Goal: Task Accomplishment & Management: Complete application form

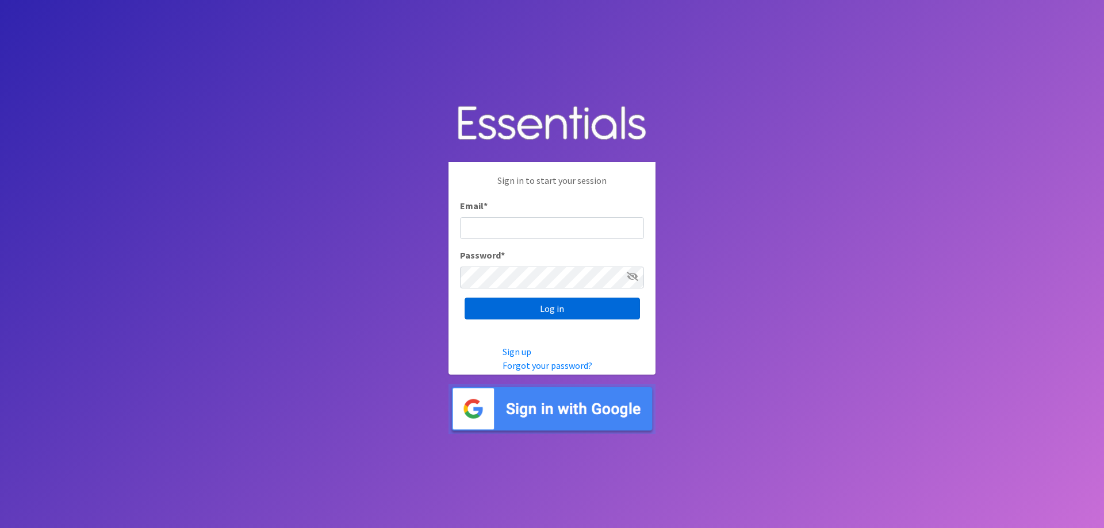
type input "[EMAIL_ADDRESS][PERSON_NAME][DOMAIN_NAME]"
click at [553, 309] on input "Log in" at bounding box center [552, 309] width 175 height 22
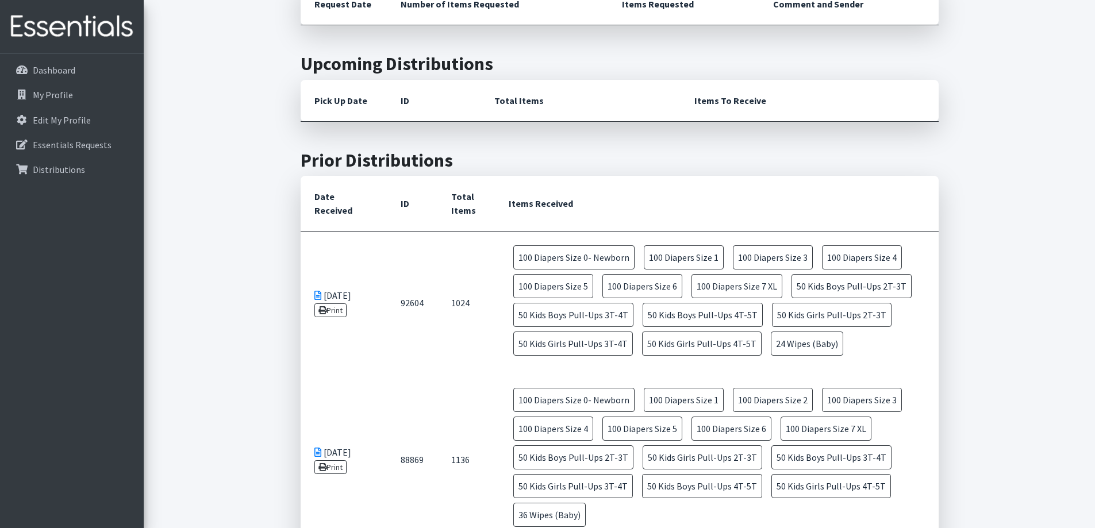
scroll to position [402, 0]
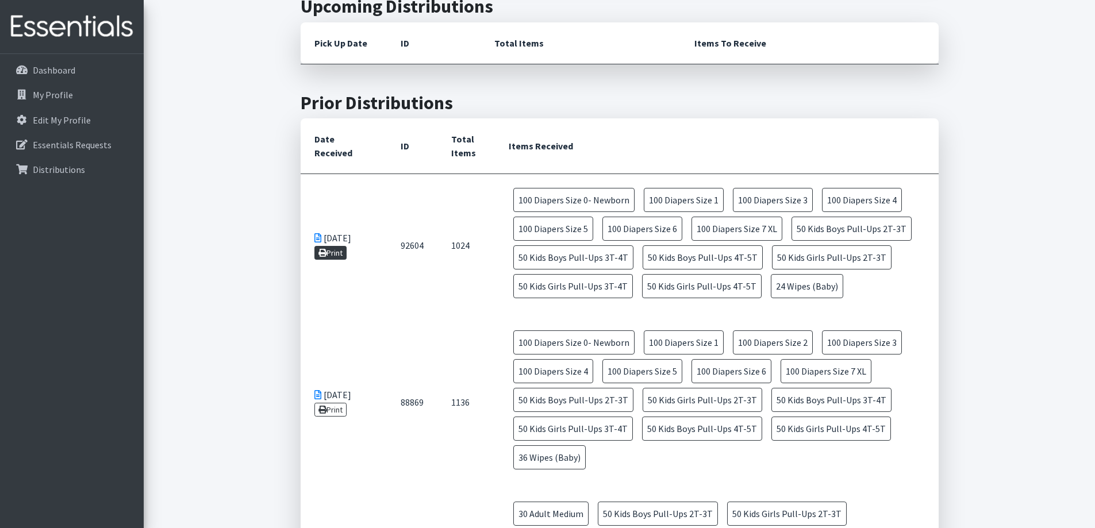
click at [331, 251] on link "Print" at bounding box center [330, 253] width 33 height 14
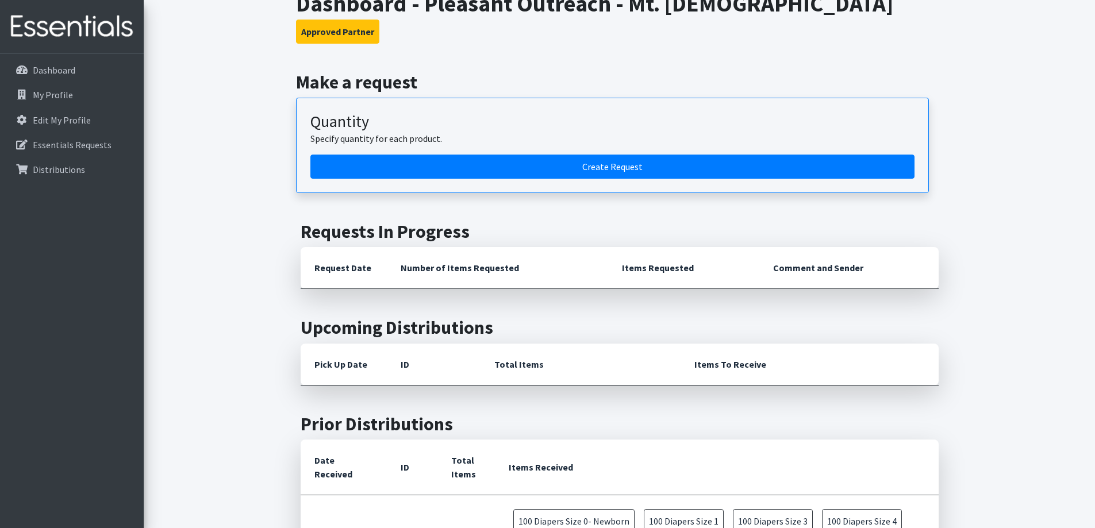
scroll to position [0, 0]
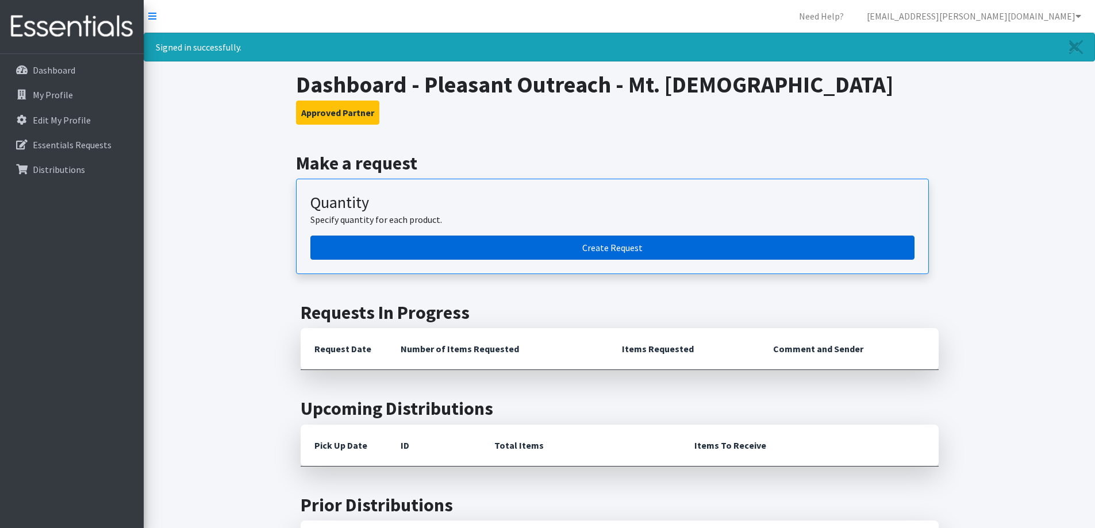
click at [619, 250] on link "Create Request" at bounding box center [612, 248] width 604 height 24
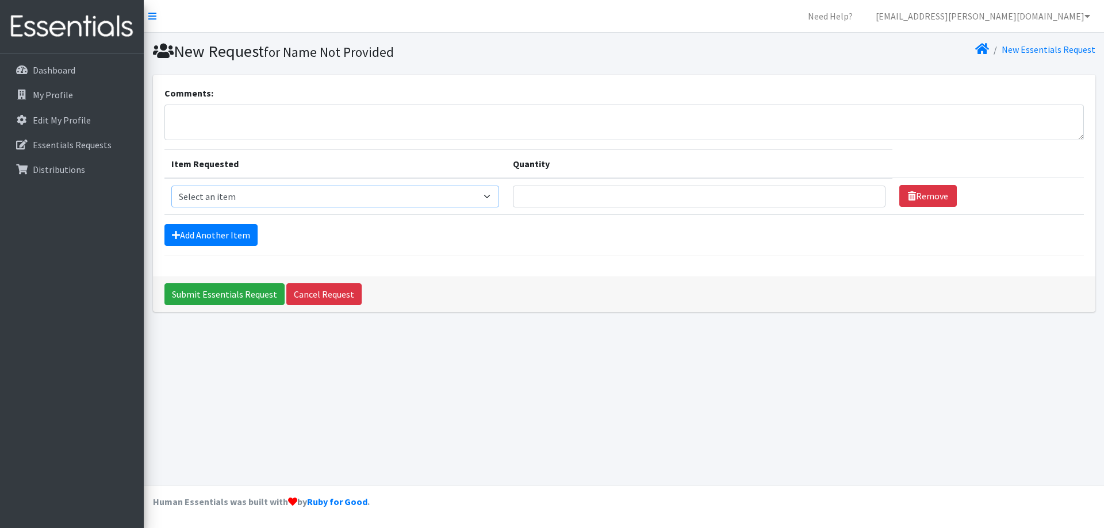
click at [494, 195] on select "Select an item Adult XXX Large Adult Large Adult XX Large Adult Medium Adult Sm…" at bounding box center [335, 197] width 328 height 22
select select "406"
click at [171, 186] on select "Select an item Adult XXX Large Adult Large Adult XX Large Adult Medium Adult Sm…" at bounding box center [335, 197] width 328 height 22
click at [861, 195] on input "1" at bounding box center [699, 197] width 373 height 22
type input "100"
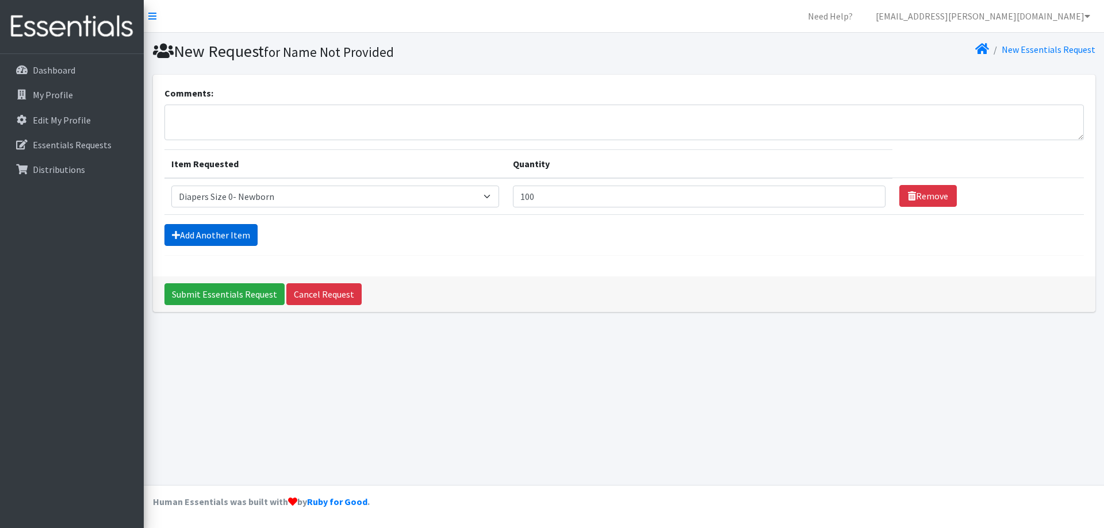
click at [216, 234] on link "Add Another Item" at bounding box center [210, 235] width 93 height 22
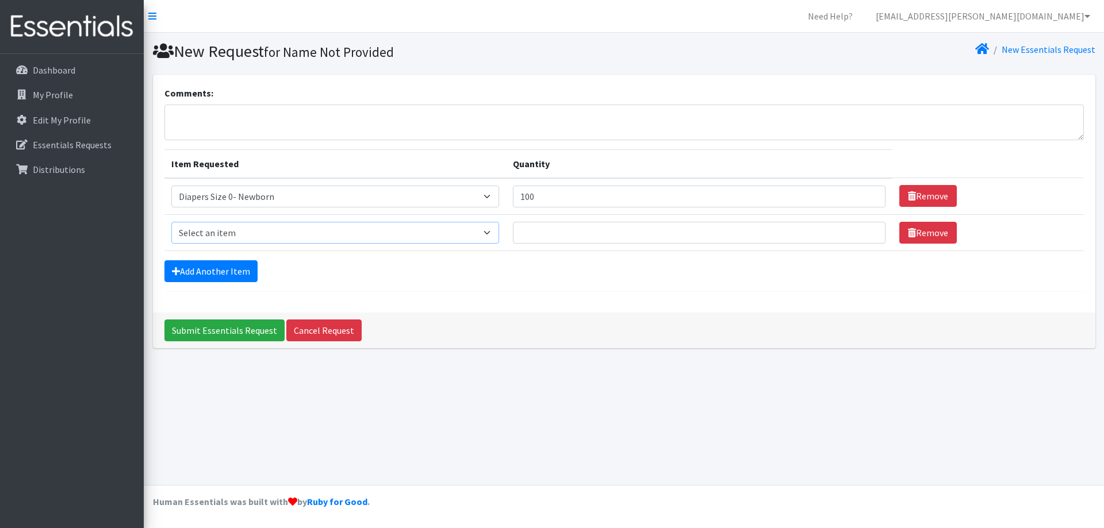
click at [488, 234] on select "Select an item Adult XXX Large Adult Large Adult XX Large Adult Medium Adult Sm…" at bounding box center [335, 233] width 328 height 22
select select "408"
click at [171, 222] on select "Select an item Adult XXX Large Adult Large Adult XX Large Adult Medium Adult Sm…" at bounding box center [335, 233] width 328 height 22
click at [579, 228] on input "Quantity" at bounding box center [699, 233] width 373 height 22
type input "100"
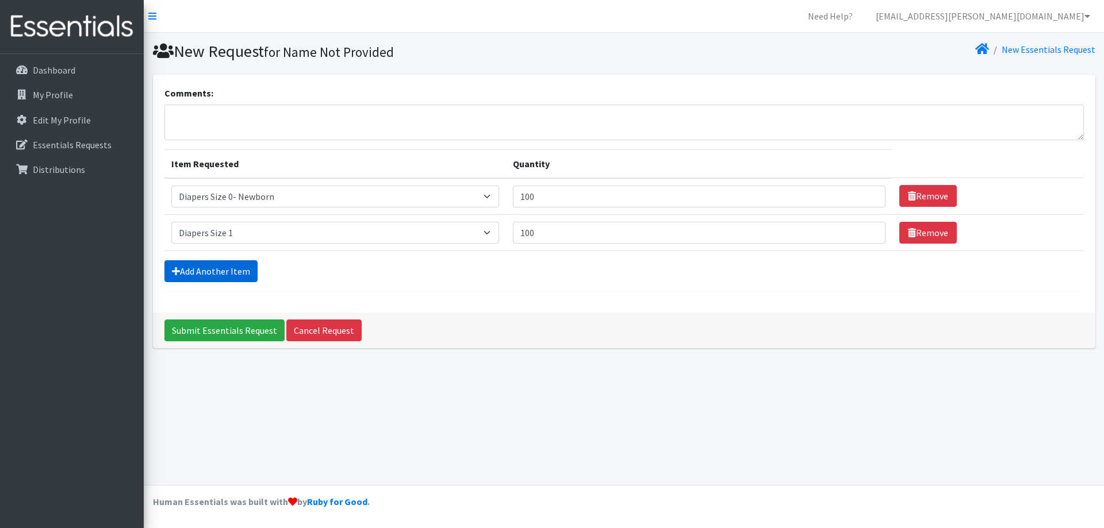
click at [229, 273] on link "Add Another Item" at bounding box center [210, 271] width 93 height 22
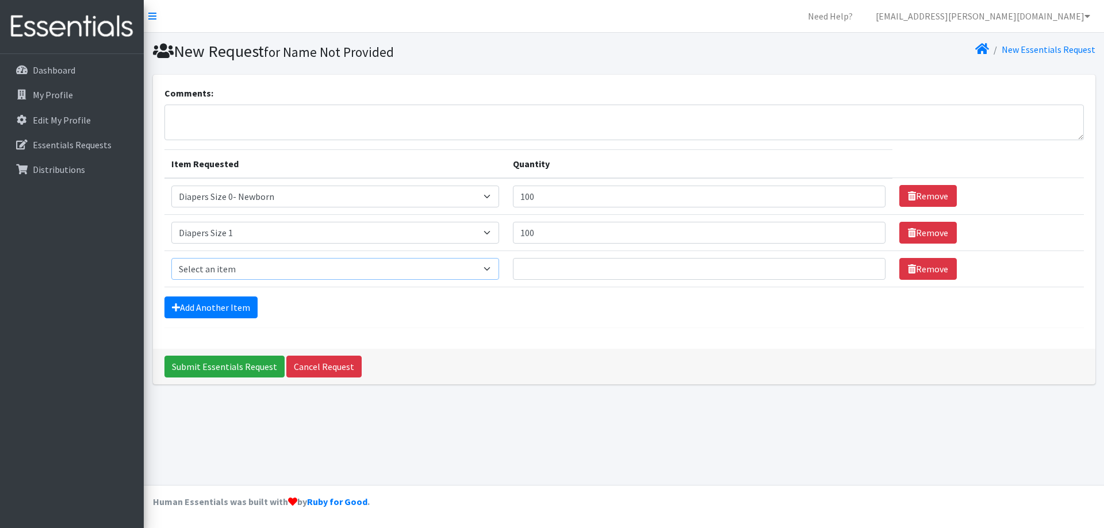
click at [490, 269] on select "Select an item Adult XXX Large Adult Large Adult XX Large Adult Medium Adult Sm…" at bounding box center [335, 269] width 328 height 22
select select "426"
click at [171, 258] on select "Select an item Adult XXX Large Adult Large Adult XX Large Adult Medium Adult Sm…" at bounding box center [335, 269] width 328 height 22
click at [592, 274] on input "Quantity" at bounding box center [699, 269] width 373 height 22
type input "100"
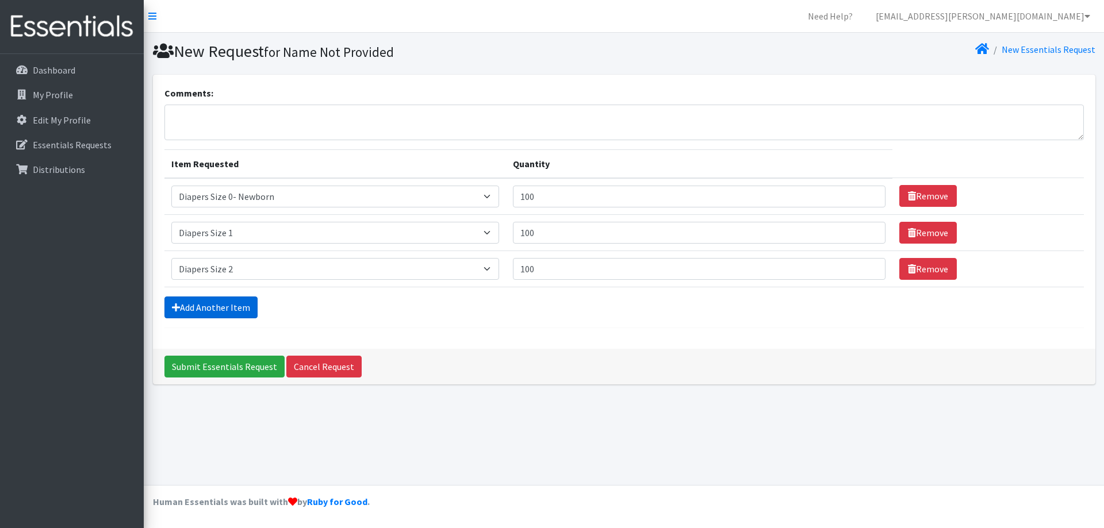
click at [227, 312] on link "Add Another Item" at bounding box center [210, 308] width 93 height 22
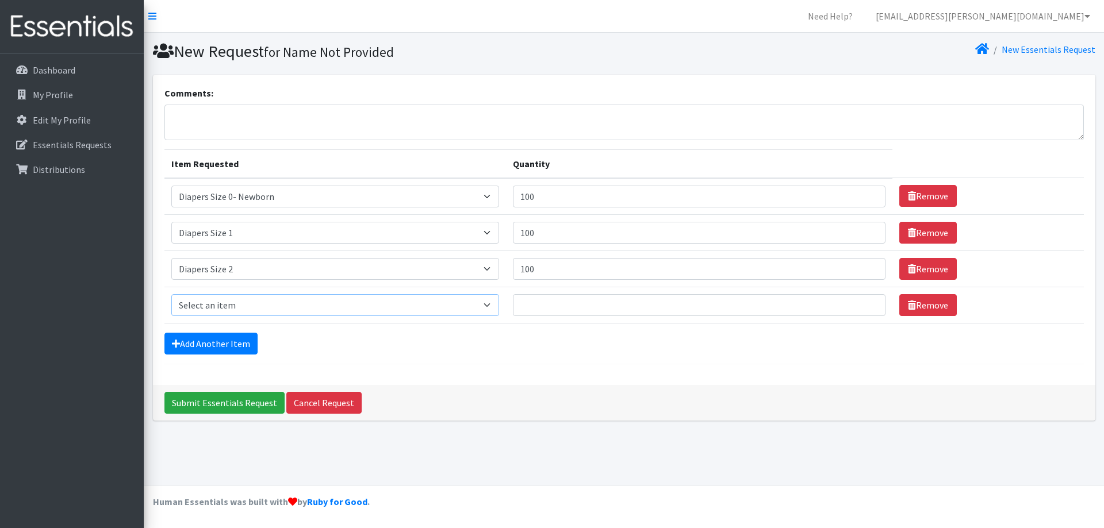
click at [497, 308] on select "Select an item Adult XXX Large Adult Large Adult XX Large Adult Medium Adult Sm…" at bounding box center [335, 305] width 328 height 22
select select "428"
click at [171, 294] on select "Select an item Adult XXX Large Adult Large Adult XX Large Adult Medium Adult Sm…" at bounding box center [335, 305] width 328 height 22
click at [554, 304] on input "Quantity" at bounding box center [699, 305] width 373 height 22
type input "100"
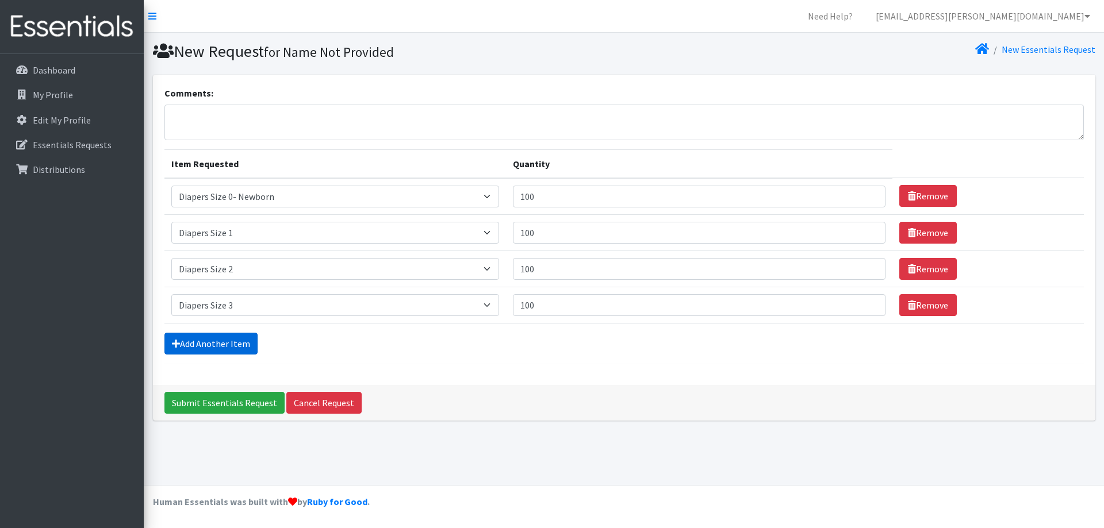
click at [203, 341] on link "Add Another Item" at bounding box center [210, 344] width 93 height 22
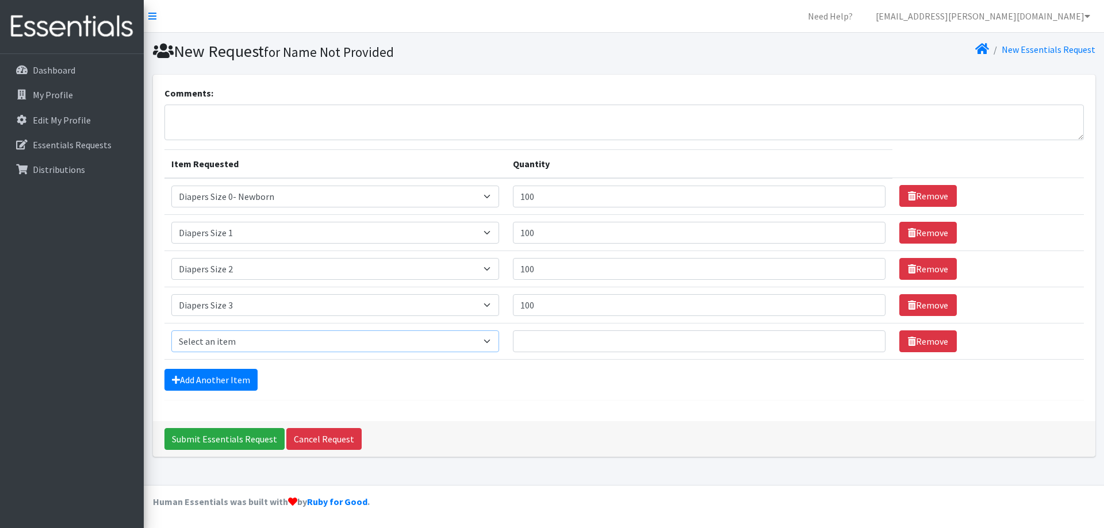
click at [476, 341] on select "Select an item Adult XXX Large Adult Large Adult XX Large Adult Medium Adult Sm…" at bounding box center [335, 342] width 328 height 22
select select "414"
click at [171, 331] on select "Select an item Adult XXX Large Adult Large Adult XX Large Adult Medium Adult Sm…" at bounding box center [335, 342] width 328 height 22
click at [624, 334] on input "Quantity" at bounding box center [699, 342] width 373 height 22
type input "100"
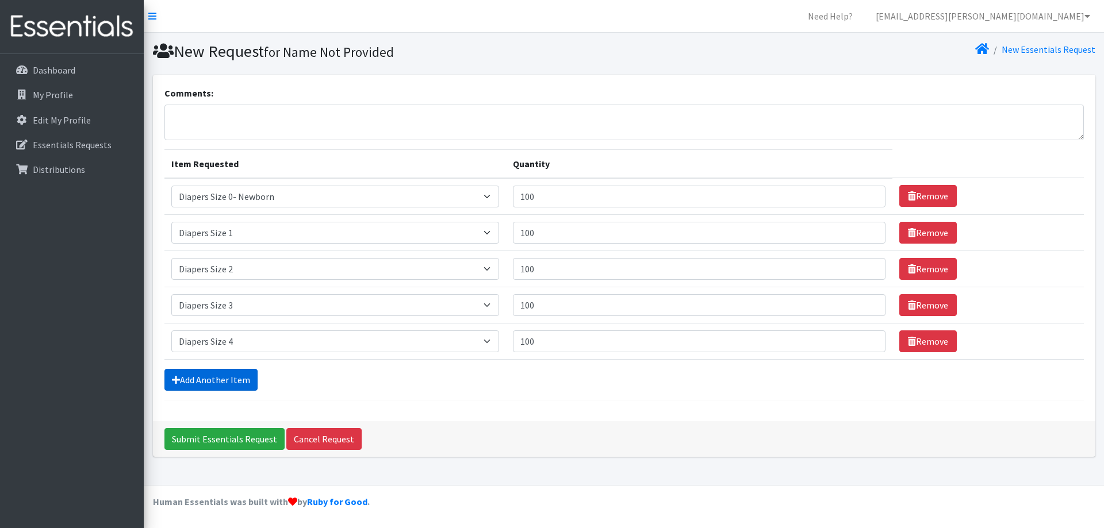
click at [220, 379] on link "Add Another Item" at bounding box center [210, 380] width 93 height 22
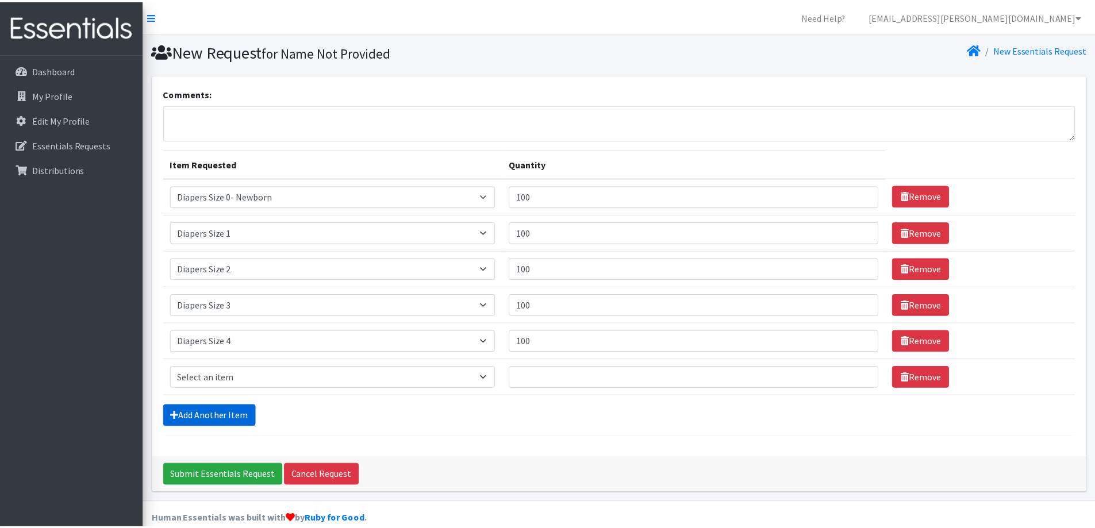
scroll to position [17, 0]
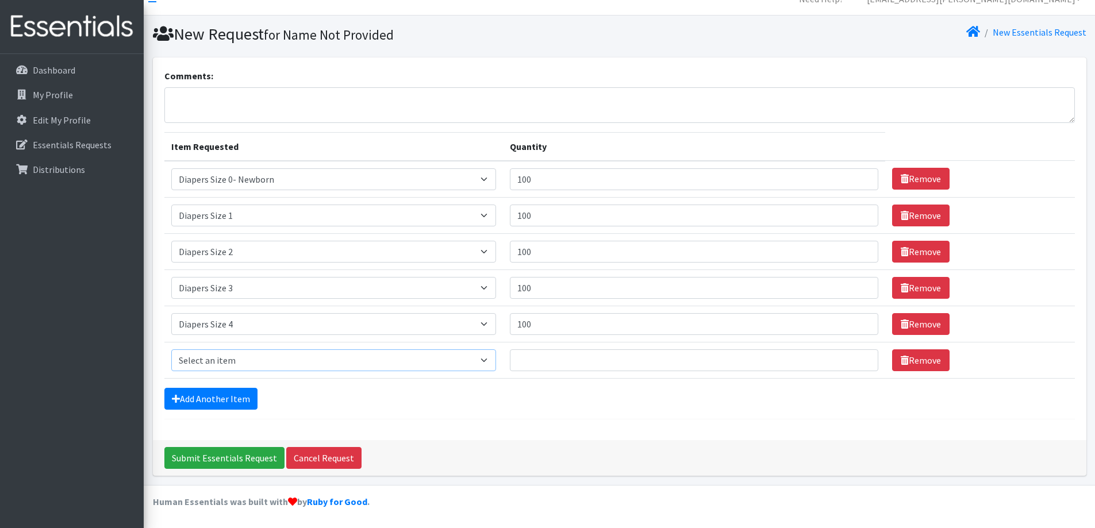
click at [459, 361] on select "Select an item Adult XXX Large Adult Large Adult XX Large Adult Medium Adult Sm…" at bounding box center [333, 361] width 325 height 22
select select "415"
click at [171, 350] on select "Select an item Adult XXX Large Adult Large Adult XX Large Adult Medium Adult Sm…" at bounding box center [333, 361] width 325 height 22
click at [596, 355] on input "Quantity" at bounding box center [694, 361] width 369 height 22
type input "100"
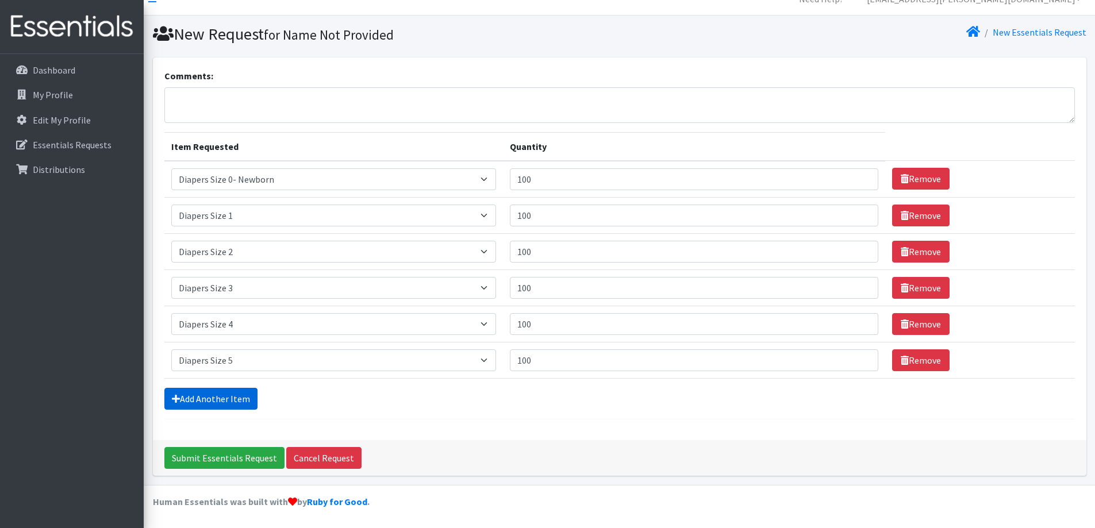
click at [209, 401] on link "Add Another Item" at bounding box center [210, 399] width 93 height 22
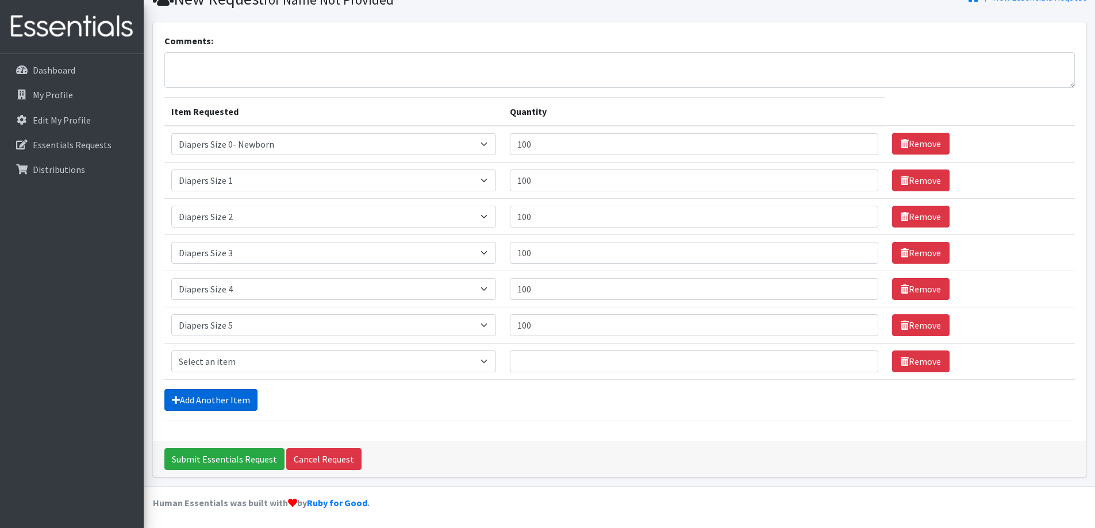
scroll to position [53, 0]
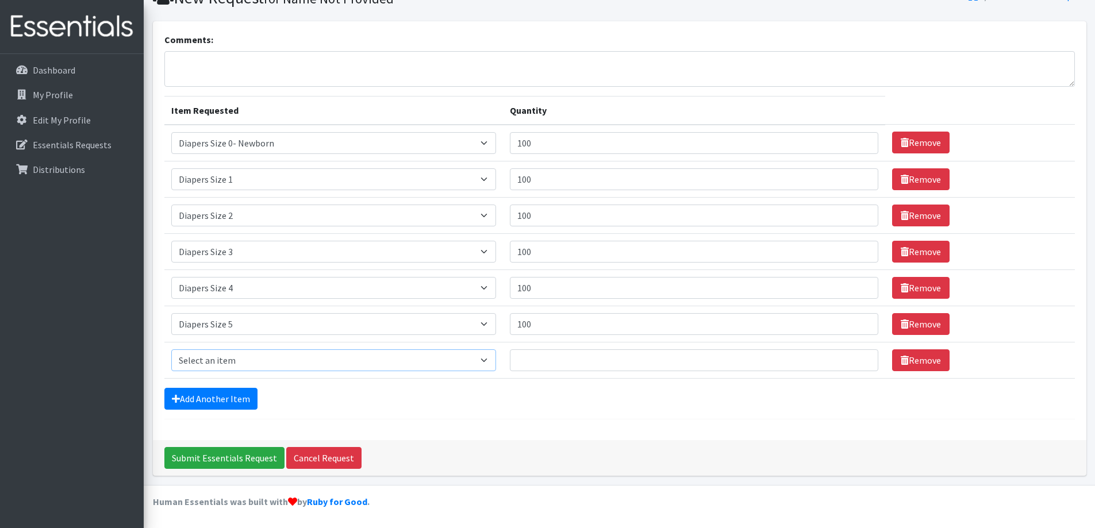
click at [493, 360] on select "Select an item Adult XXX Large Adult Large Adult XX Large Adult Medium Adult Sm…" at bounding box center [333, 361] width 325 height 22
click at [775, 64] on textarea "Comments:" at bounding box center [619, 69] width 911 height 36
click at [467, 360] on select "Select an item Adult XXX Large Adult Large Adult XX Large Adult Medium Adult Sm…" at bounding box center [333, 361] width 325 height 22
select select "417"
click at [171, 350] on select "Select an item Adult XXX Large Adult Large Adult XX Large Adult Medium Adult Sm…" at bounding box center [333, 361] width 325 height 22
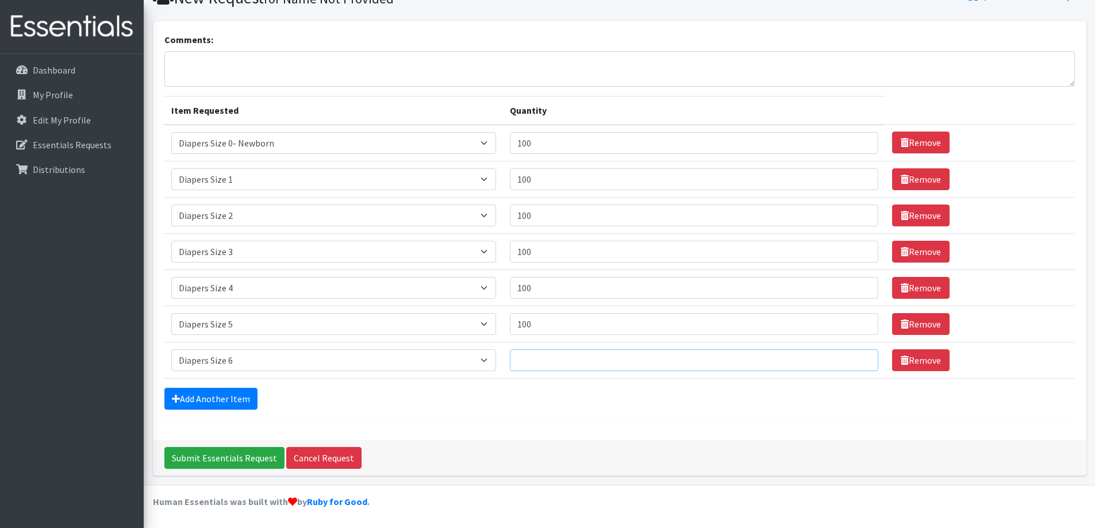
click at [621, 359] on input "Quantity" at bounding box center [694, 361] width 369 height 22
type input "100"
click at [190, 404] on link "Add Another Item" at bounding box center [210, 399] width 93 height 22
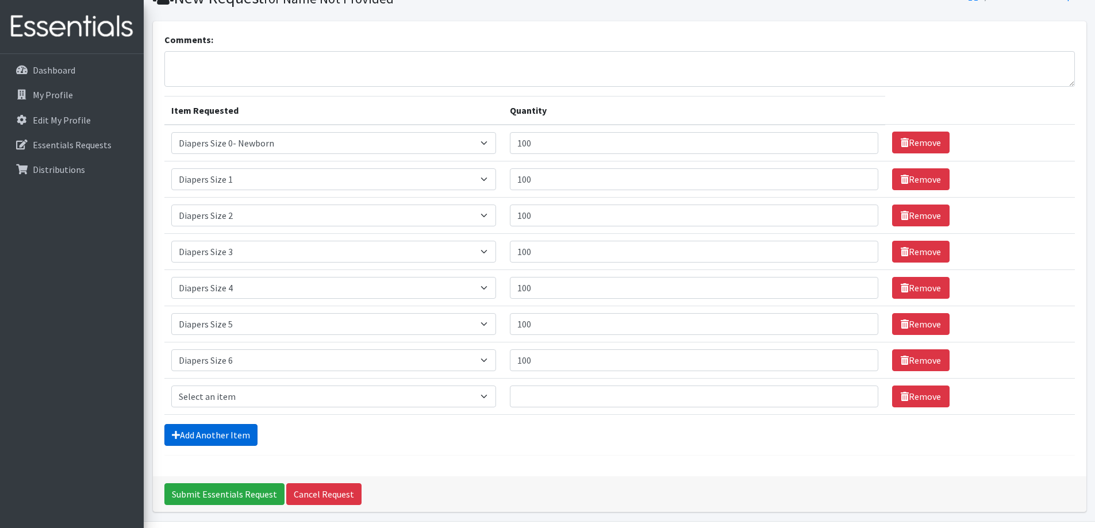
scroll to position [90, 0]
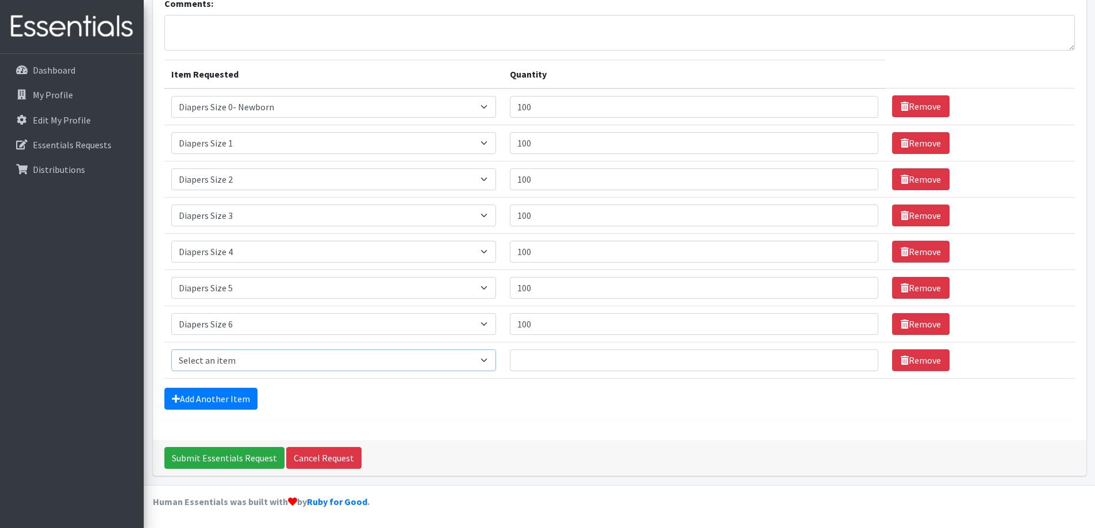
click at [496, 363] on select "Select an item Adult XXX Large Adult Large Adult XX Large Adult Medium Adult Sm…" at bounding box center [333, 361] width 325 height 22
select select "4739"
click at [171, 350] on select "Select an item Adult XXX Large Adult Large Adult XX Large Adult Medium Adult Sm…" at bounding box center [333, 361] width 325 height 22
click at [590, 360] on input "Quantity" at bounding box center [694, 361] width 369 height 22
type input "100"
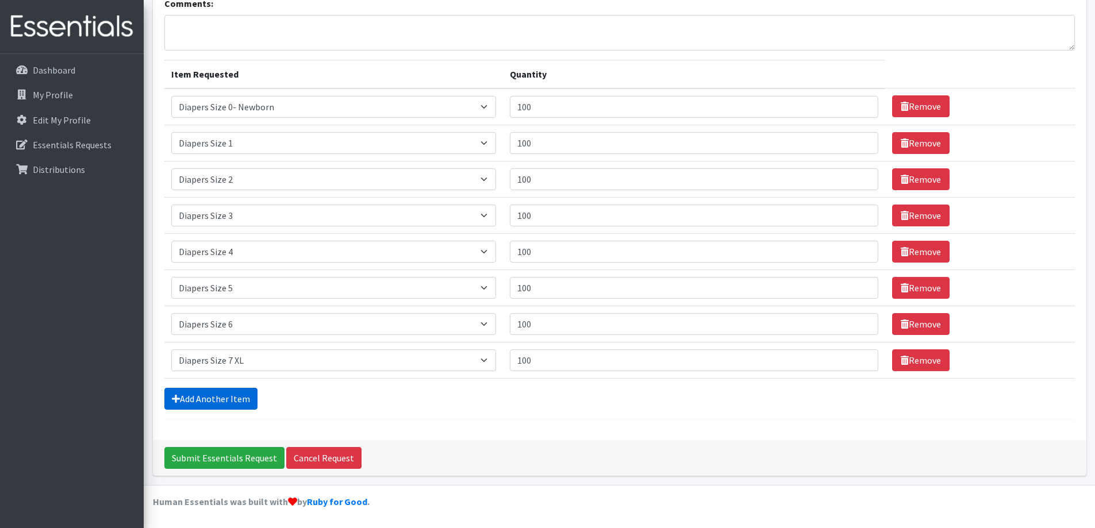
click at [210, 399] on link "Add Another Item" at bounding box center [210, 399] width 93 height 22
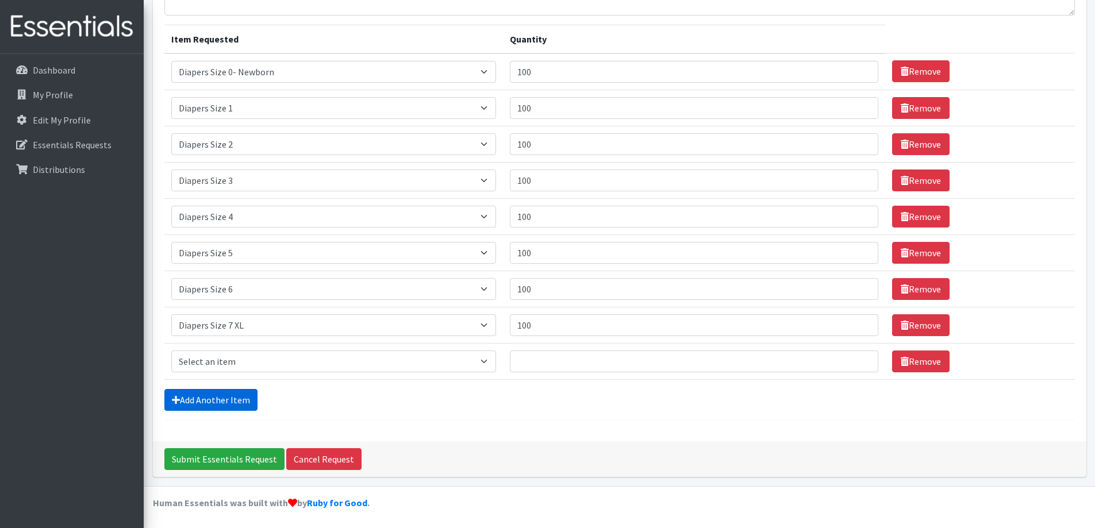
scroll to position [126, 0]
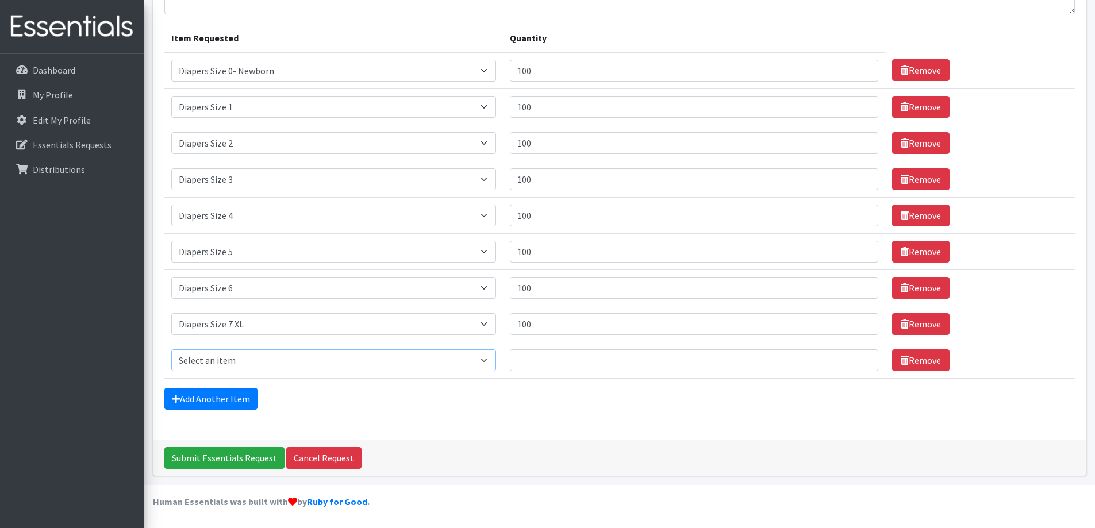
click at [474, 359] on select "Select an item Adult XXX Large Adult Large Adult XX Large Adult Medium Adult Sm…" at bounding box center [333, 361] width 325 height 22
select select "2925"
click at [171, 350] on select "Select an item Adult XXX Large Adult Large Adult XX Large Adult Medium Adult Sm…" at bounding box center [333, 361] width 325 height 22
click at [567, 362] on input "Quantity" at bounding box center [694, 361] width 369 height 22
type input "50"
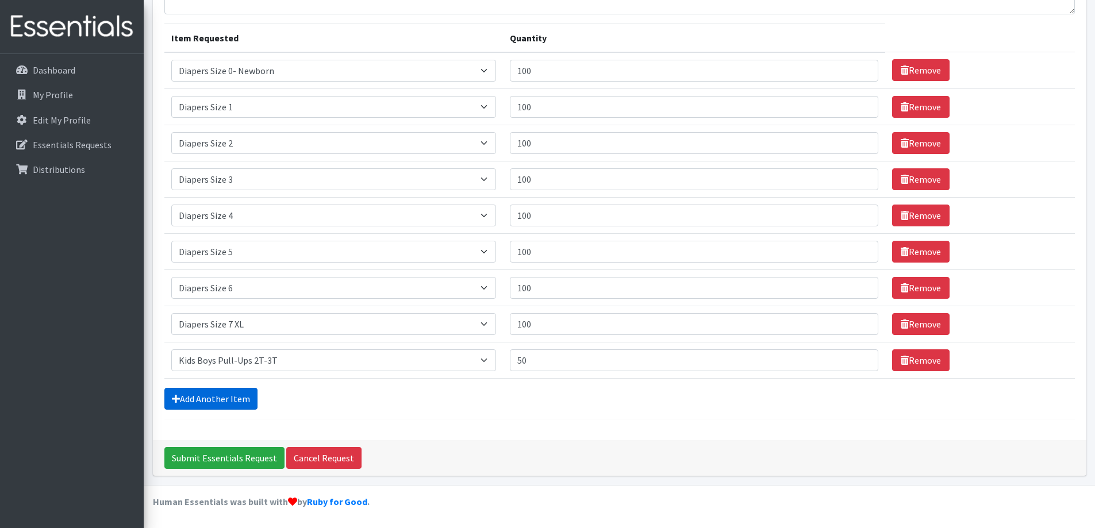
click at [212, 404] on link "Add Another Item" at bounding box center [210, 399] width 93 height 22
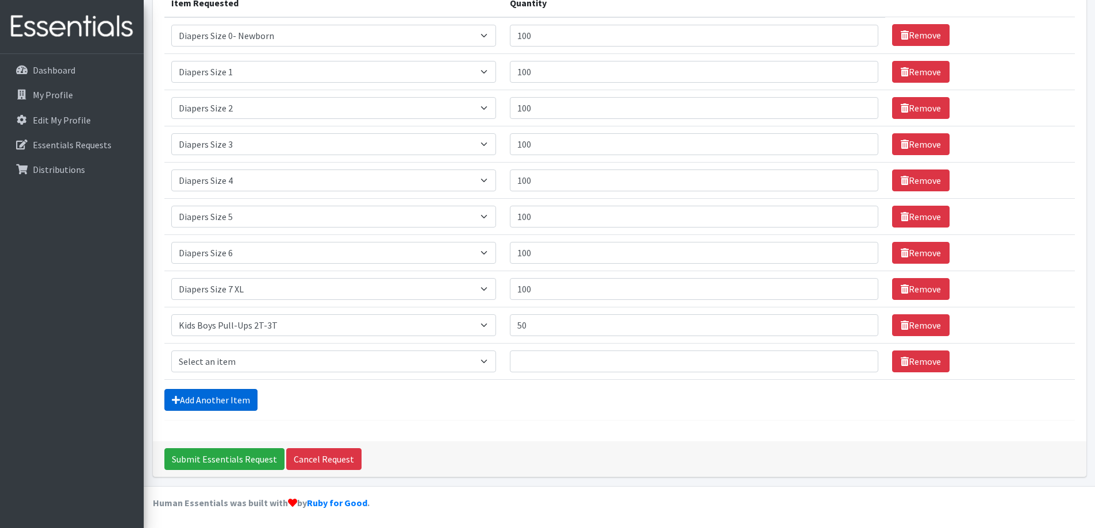
scroll to position [162, 0]
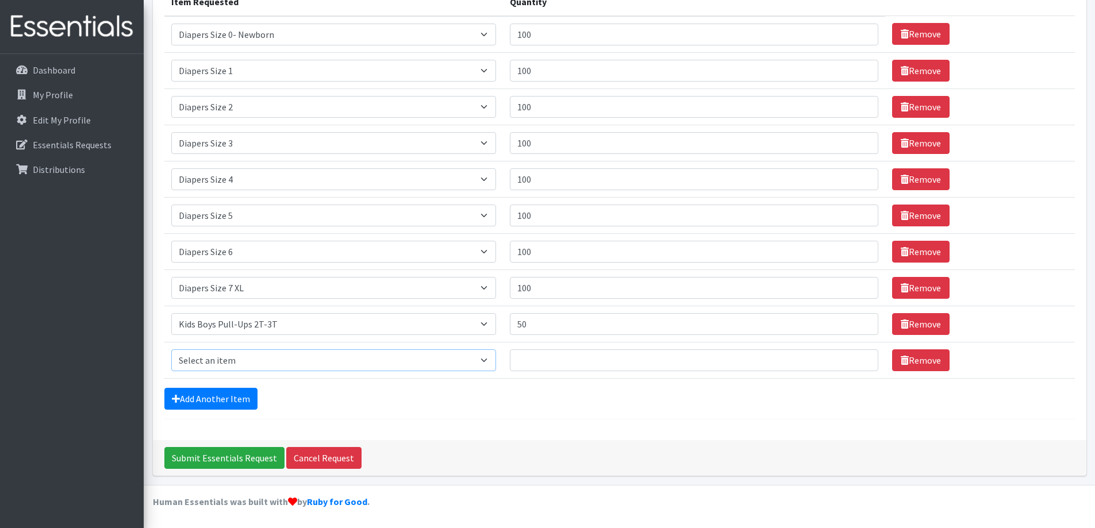
click at [487, 358] on select "Select an item Adult XXX Large Adult Large Adult XX Large Adult Medium Adult Sm…" at bounding box center [333, 361] width 325 height 22
click at [639, 416] on form "Comments: Item Requested Quantity Item Requested Select an item Adult XXX Large…" at bounding box center [619, 172] width 911 height 496
click at [488, 365] on select "Select an item Adult XXX Large Adult Large Adult XX Large Adult Medium Adult Sm…" at bounding box center [333, 361] width 325 height 22
select select "2927"
click at [171, 350] on select "Select an item Adult XXX Large Adult Large Adult XX Large Adult Medium Adult Sm…" at bounding box center [333, 361] width 325 height 22
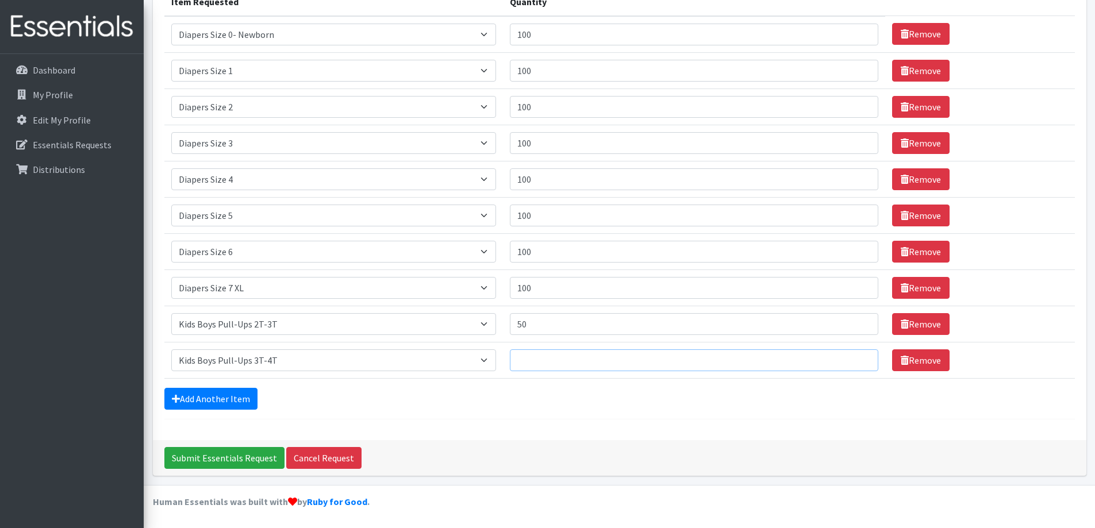
click at [543, 358] on input "Quantity" at bounding box center [694, 361] width 369 height 22
type input "50"
click at [218, 400] on link "Add Another Item" at bounding box center [210, 399] width 93 height 22
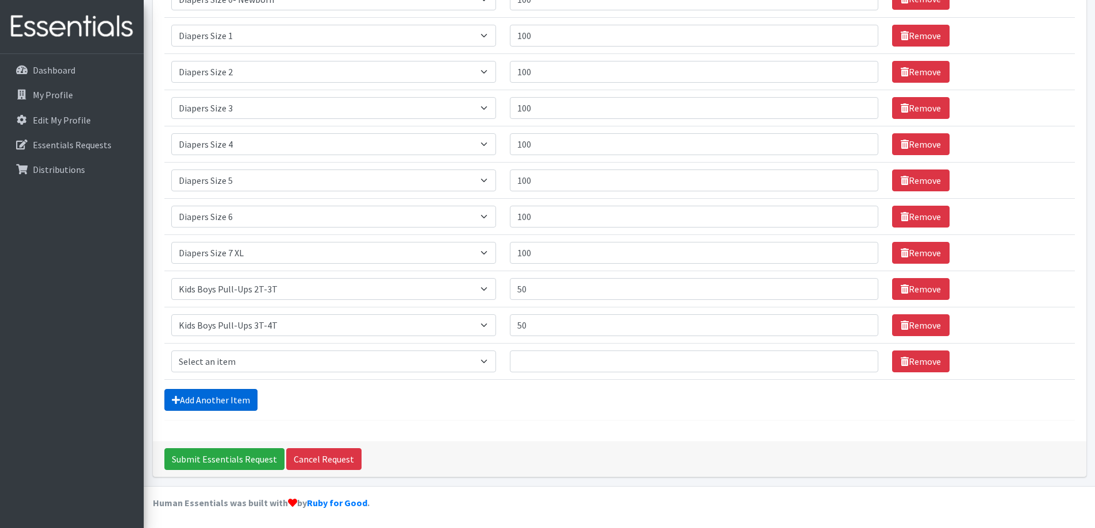
scroll to position [198, 0]
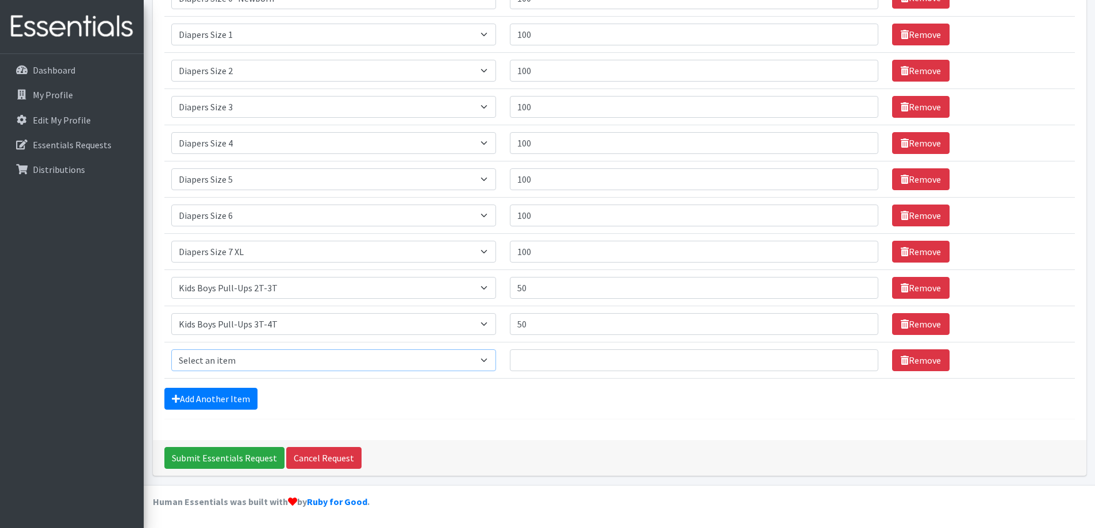
click at [484, 360] on select "Select an item Adult XXX Large Adult Large Adult XX Large Adult Medium Adult Sm…" at bounding box center [333, 361] width 325 height 22
select select "2929"
click at [171, 350] on select "Select an item Adult XXX Large Adult Large Adult XX Large Adult Medium Adult Sm…" at bounding box center [333, 361] width 325 height 22
click at [578, 358] on input "Quantity" at bounding box center [694, 361] width 369 height 22
type input "50"
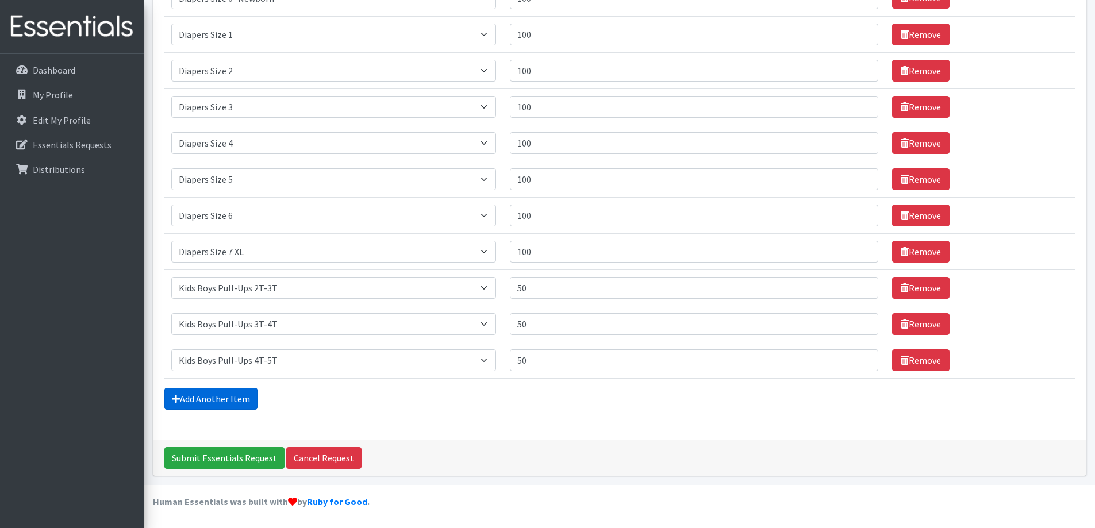
click at [223, 397] on link "Add Another Item" at bounding box center [210, 399] width 93 height 22
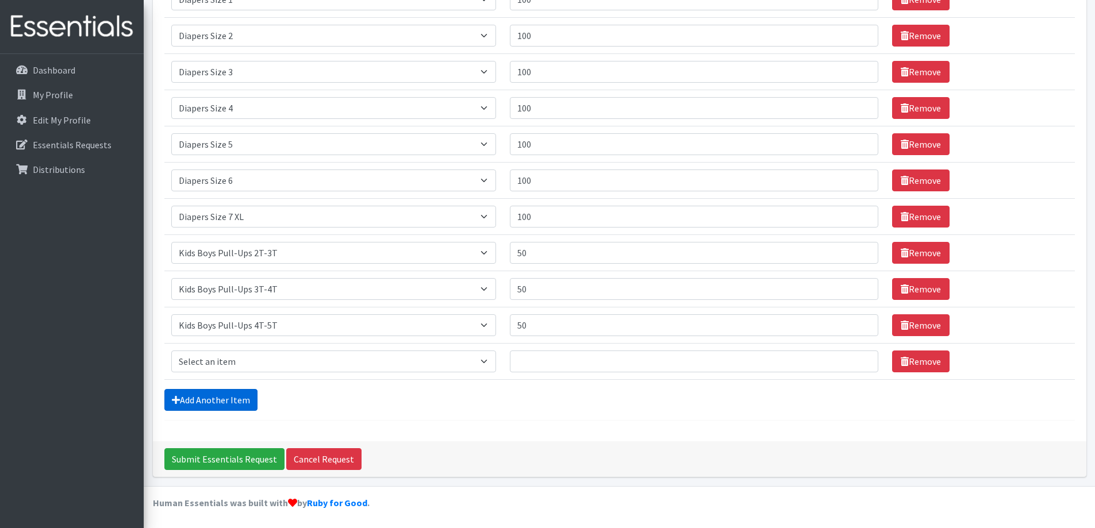
scroll to position [235, 0]
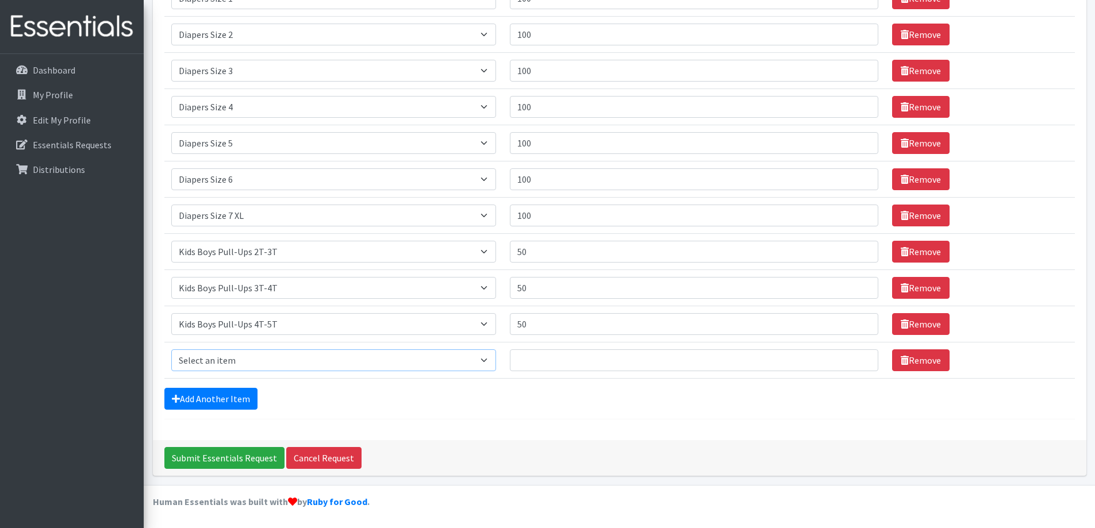
click at [486, 358] on select "Select an item Adult XXX Large Adult Large Adult XX Large Adult Medium Adult Sm…" at bounding box center [333, 361] width 325 height 22
select select "2924"
click at [171, 350] on select "Select an item Adult XXX Large Adult Large Adult XX Large Adult Medium Adult Sm…" at bounding box center [333, 361] width 325 height 22
click at [565, 367] on input "Quantity" at bounding box center [694, 361] width 369 height 22
type input "50"
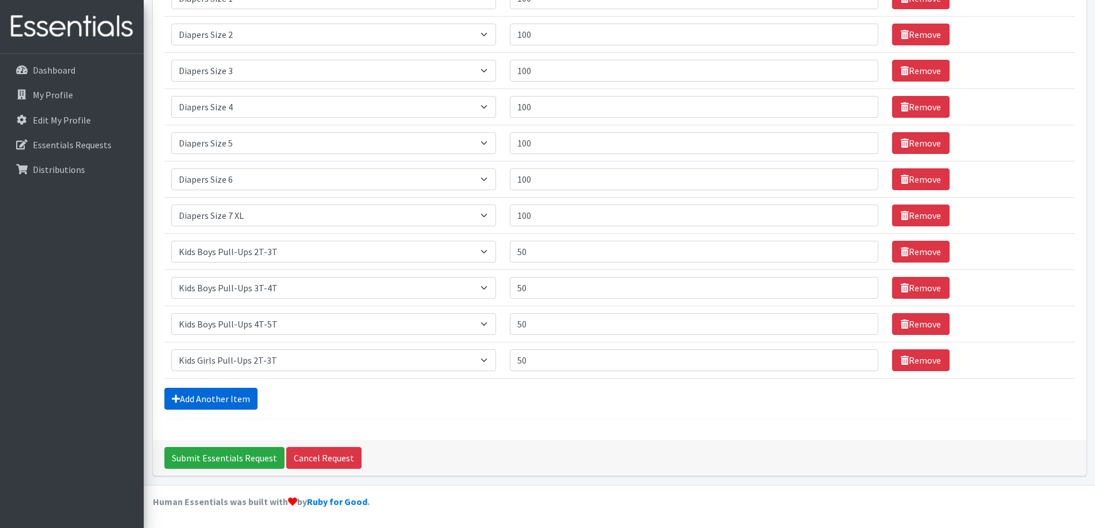
click at [200, 394] on link "Add Another Item" at bounding box center [210, 399] width 93 height 22
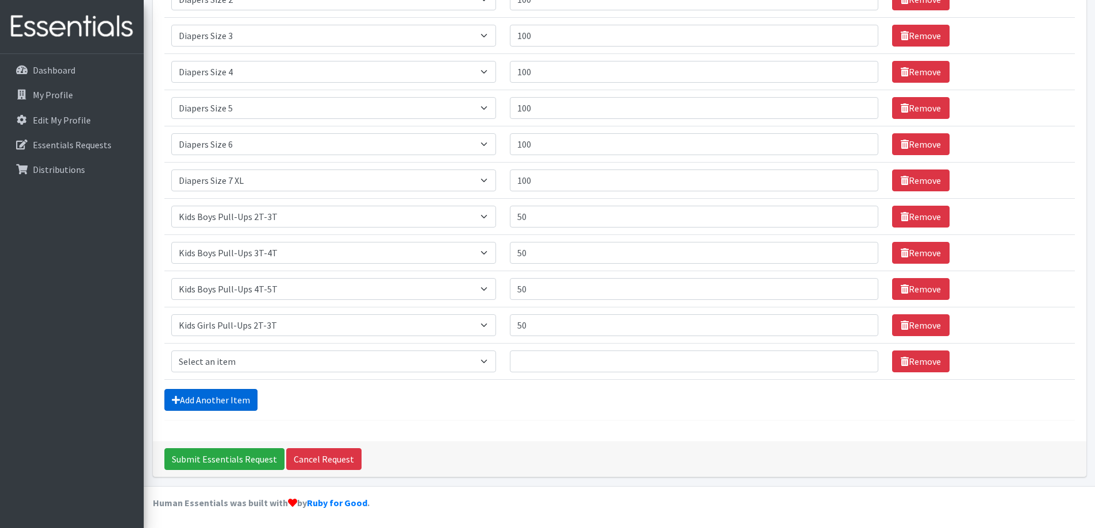
scroll to position [271, 0]
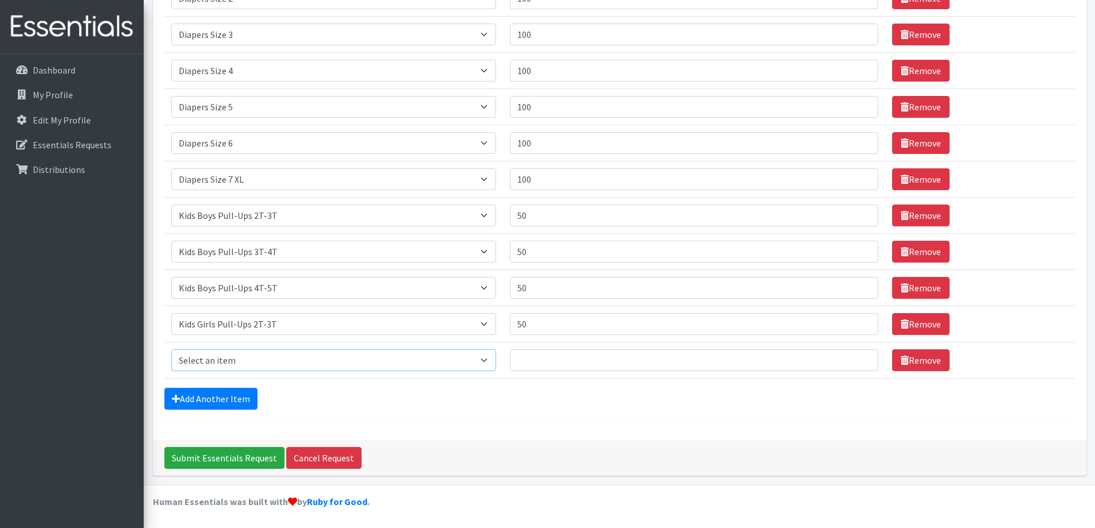
click at [474, 357] on select "Select an item Adult XXX Large Adult Large Adult XX Large Adult Medium Adult Sm…" at bounding box center [333, 361] width 325 height 22
select select "2926"
click at [171, 350] on select "Select an item Adult XXX Large Adult Large Adult XX Large Adult Medium Adult Sm…" at bounding box center [333, 361] width 325 height 22
click at [599, 366] on input "Quantity" at bounding box center [694, 361] width 369 height 22
type input "50"
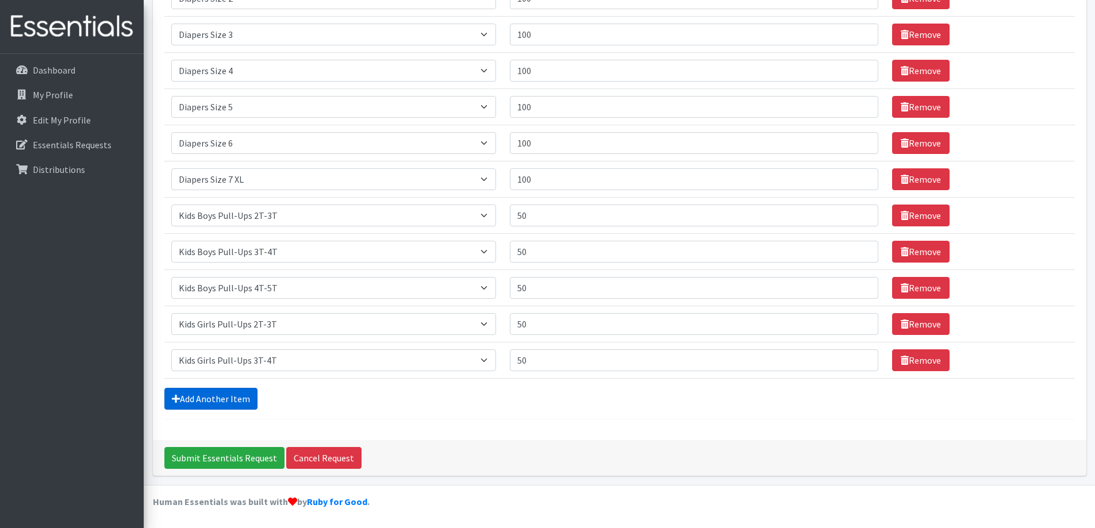
click at [205, 396] on link "Add Another Item" at bounding box center [210, 399] width 93 height 22
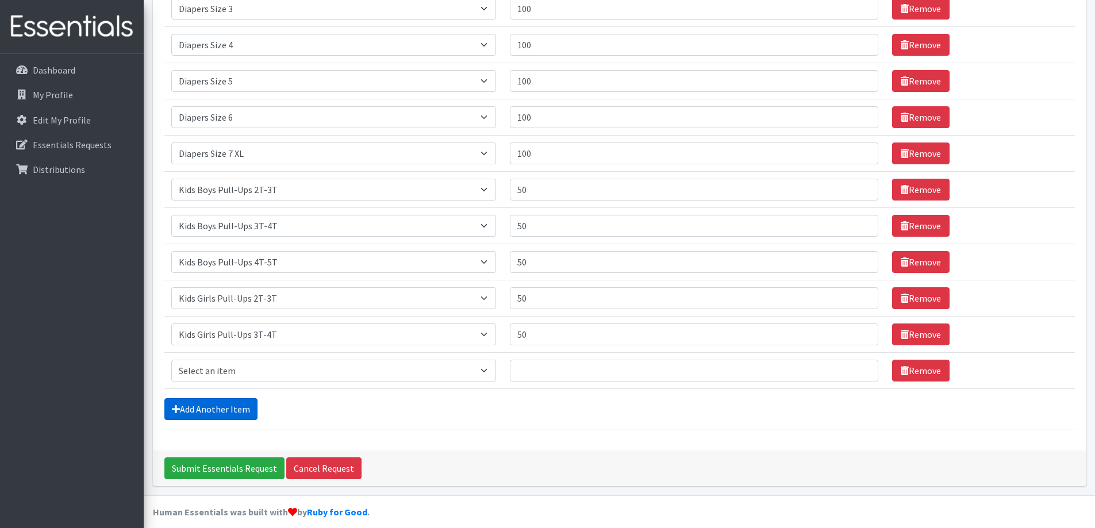
scroll to position [307, 0]
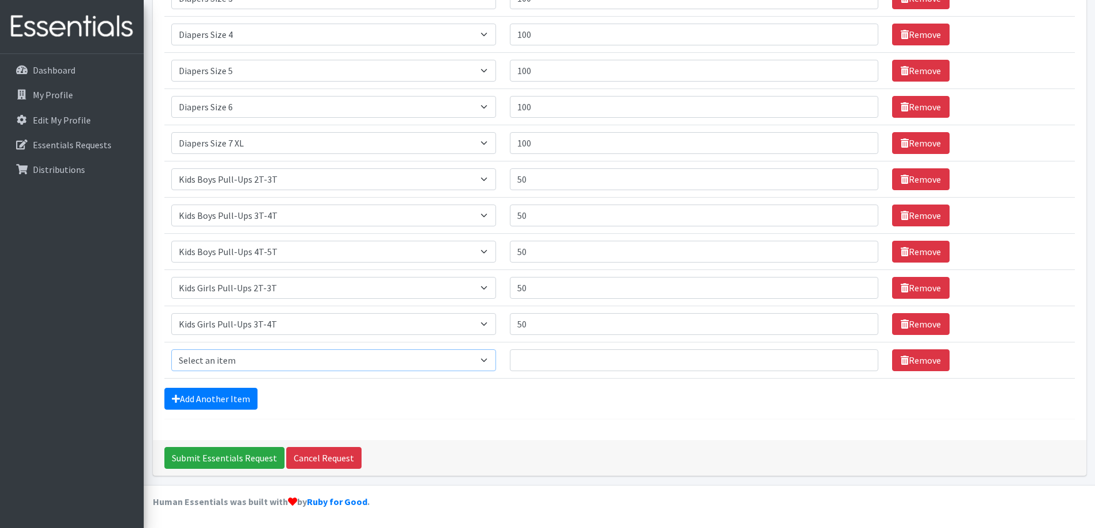
click at [466, 362] on select "Select an item Adult XXX Large Adult Large Adult XX Large Adult Medium Adult Sm…" at bounding box center [333, 361] width 325 height 22
select select "2928"
click at [171, 350] on select "Select an item Adult XXX Large Adult Large Adult XX Large Adult Medium Adult Sm…" at bounding box center [333, 361] width 325 height 22
click at [542, 355] on input "Quantity" at bounding box center [694, 361] width 369 height 22
type input "50"
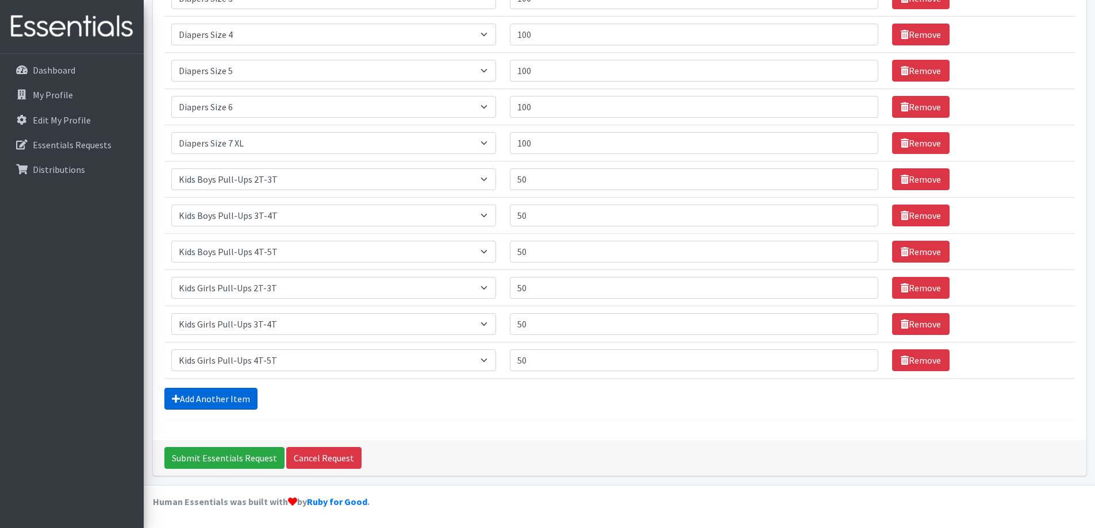
click at [222, 398] on link "Add Another Item" at bounding box center [210, 399] width 93 height 22
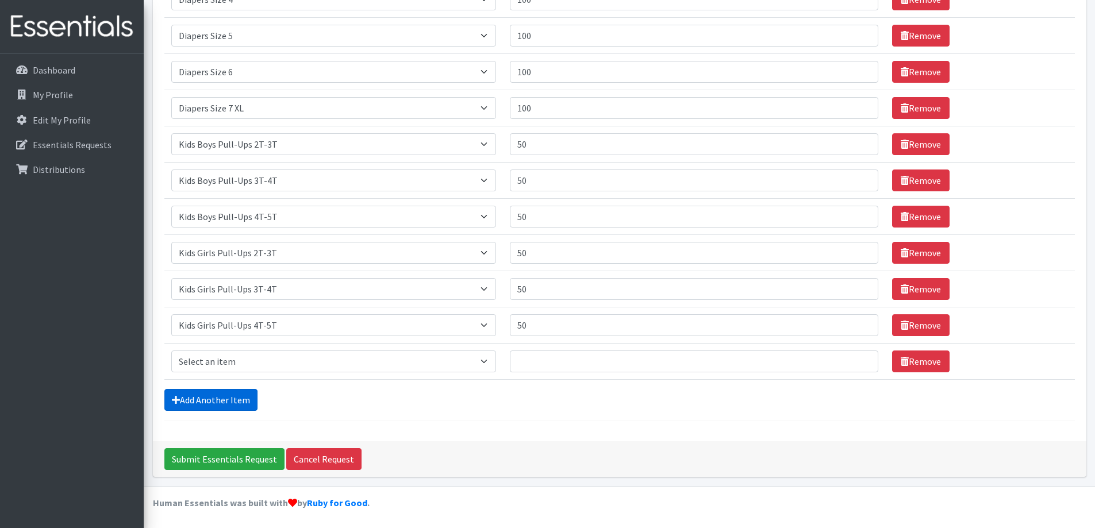
scroll to position [343, 0]
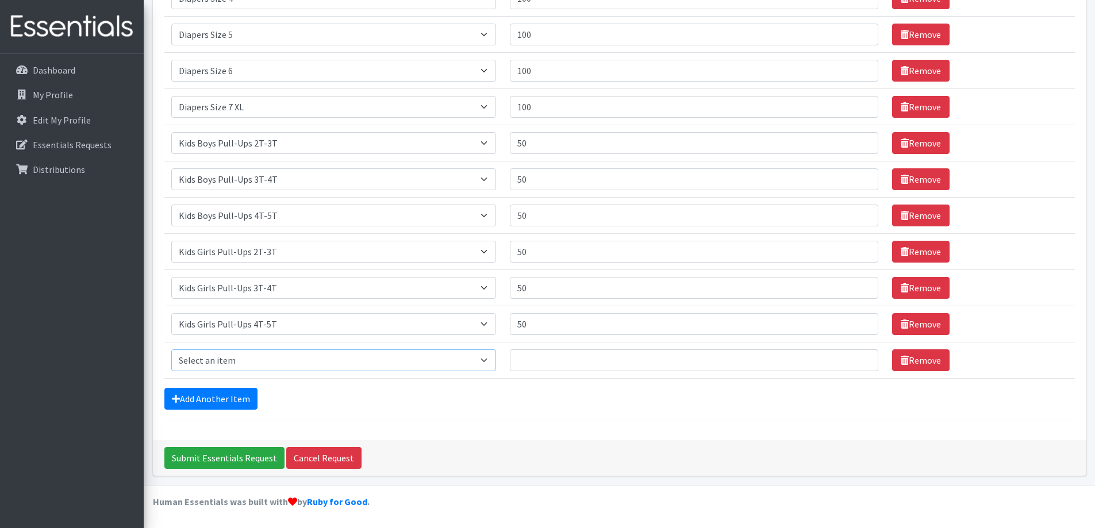
click at [478, 354] on select "Select an item Adult XXX Large Adult Large Adult XX Large Adult Medium Adult Sm…" at bounding box center [333, 361] width 325 height 22
select select "4828"
click at [171, 350] on select "Select an item Adult XXX Large Adult Large Adult XX Large Adult Medium Adult Sm…" at bounding box center [333, 361] width 325 height 22
click at [565, 354] on input "Quantity" at bounding box center [694, 361] width 369 height 22
type input "120"
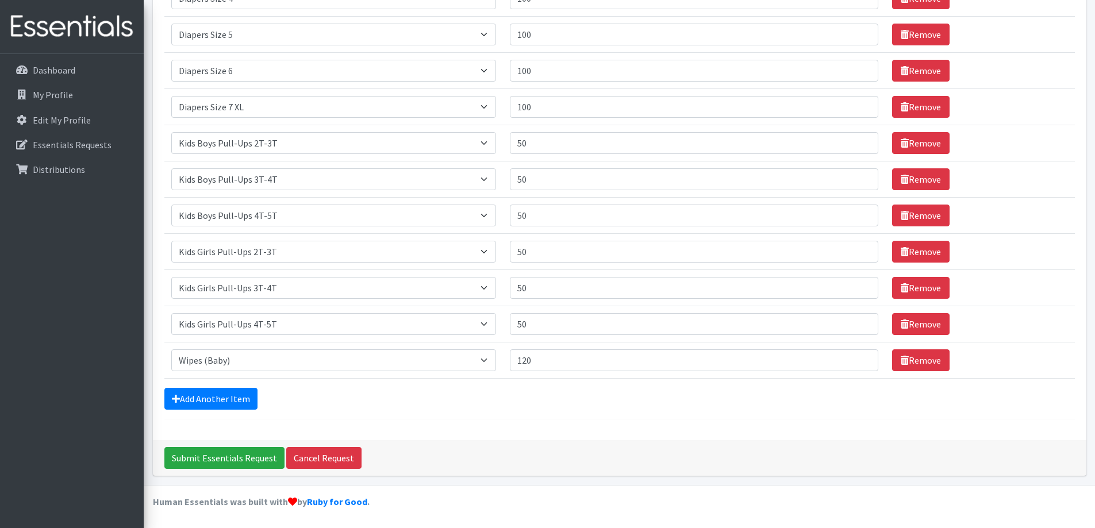
click at [586, 409] on div "Add Another Item" at bounding box center [619, 399] width 911 height 22
click at [202, 458] on input "Submit Essentials Request" at bounding box center [224, 458] width 120 height 22
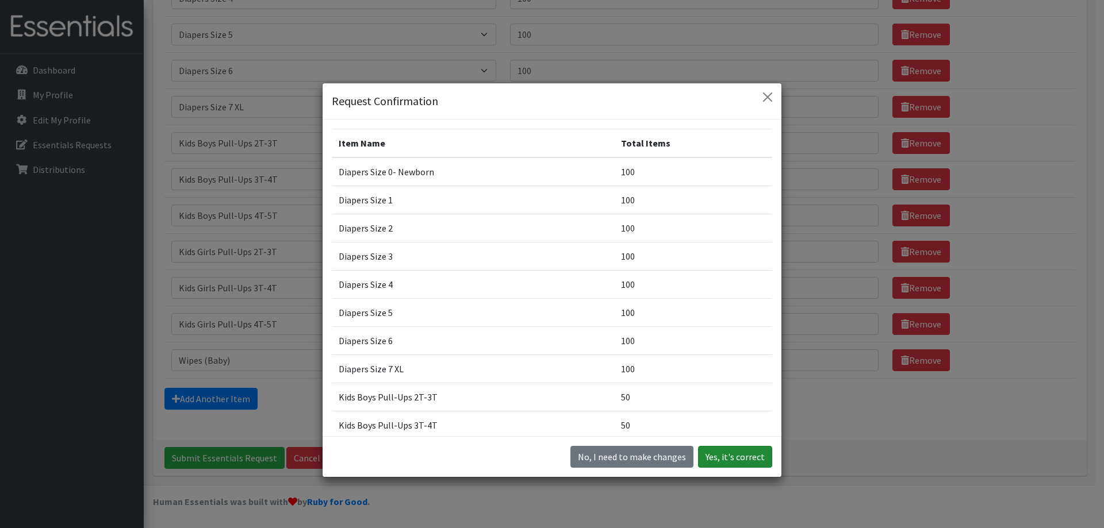
click at [731, 459] on button "Yes, it's correct" at bounding box center [735, 457] width 74 height 22
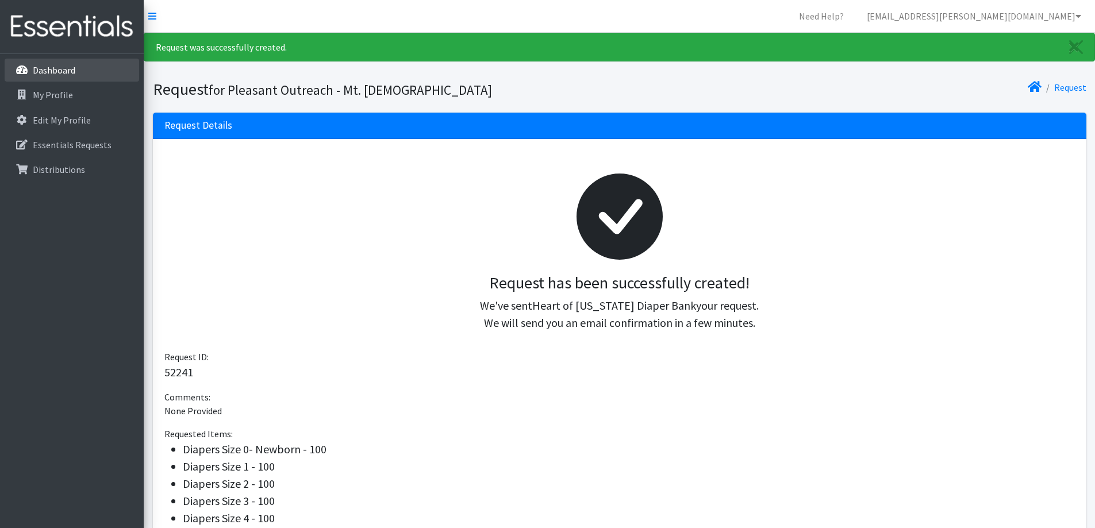
click at [49, 66] on p "Dashboard" at bounding box center [54, 69] width 43 height 11
